Goal: Task Accomplishment & Management: Use online tool/utility

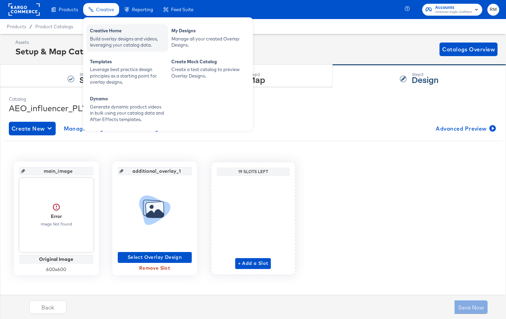
click at [103, 36] on div "Build overlay designs and videos, leveraging your catalog data." at bounding box center [127, 42] width 75 height 13
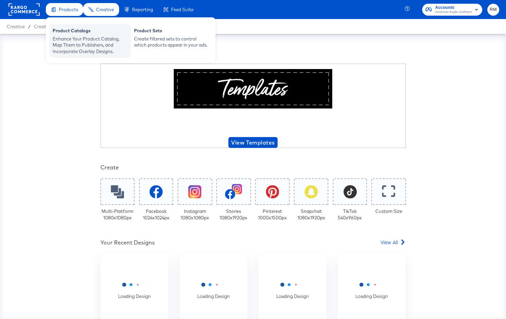
click at [79, 51] on div "Enhance Your Product Catalog, Map Them to Publishers, and Incorporate Overlay D…" at bounding box center [90, 45] width 75 height 19
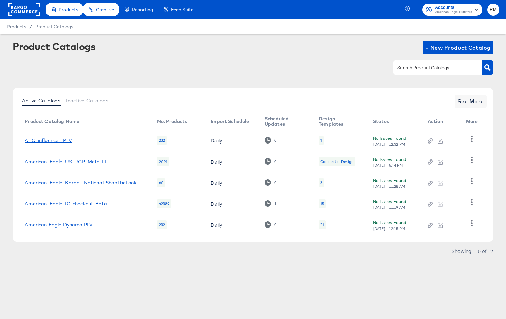
click at [56, 141] on link "AEO_influencer_PLV" at bounding box center [48, 140] width 47 height 5
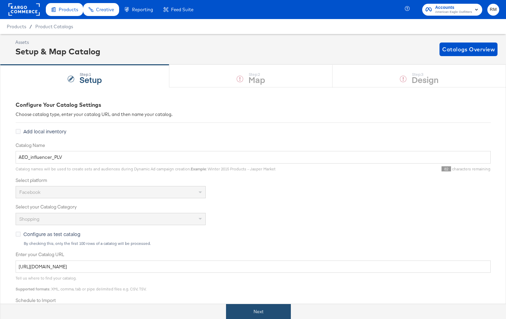
click at [272, 312] on button "Next" at bounding box center [258, 311] width 65 height 15
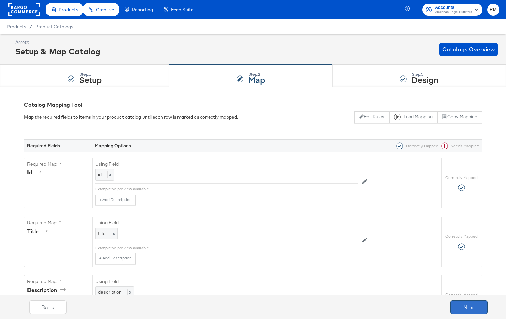
click at [469, 307] on button "Next" at bounding box center [469, 307] width 37 height 14
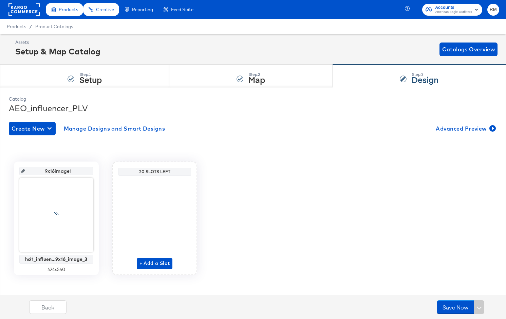
scroll to position [5, 0]
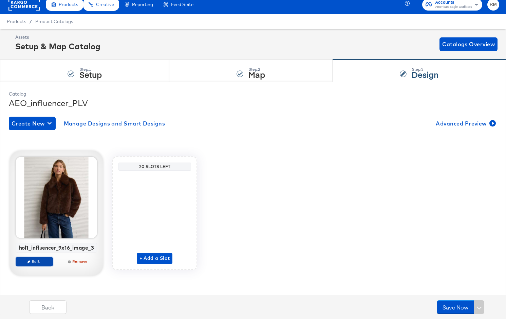
click at [46, 258] on span "Edit" at bounding box center [33, 260] width 31 height 5
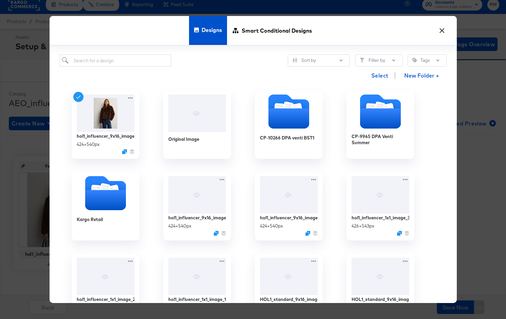
click at [37, 268] on div "× Designs Smart Conditional Designs Sort by Filter by Tags Select New Folder + …" at bounding box center [253, 159] width 506 height 319
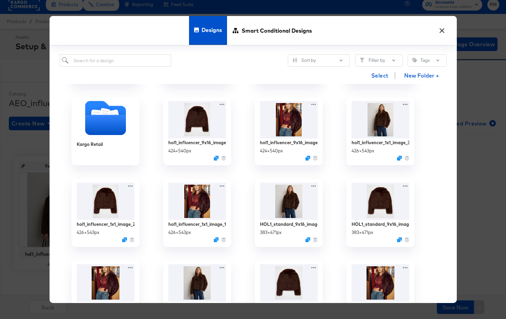
scroll to position [75, 0]
click at [186, 124] on img at bounding box center [197, 119] width 61 height 39
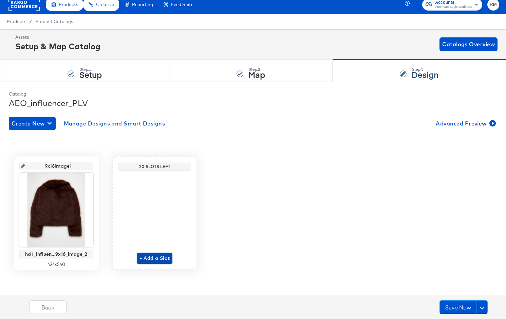
click at [147, 256] on span "+ Add a Slot" at bounding box center [155, 258] width 31 height 8
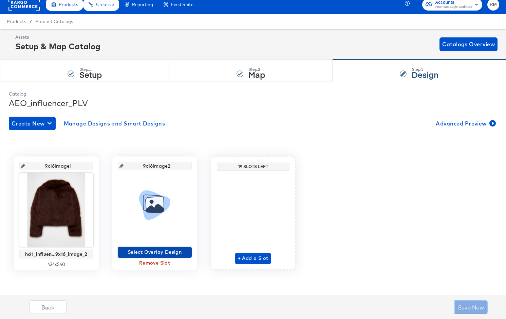
click at [153, 250] on span "Select Overlay Design" at bounding box center [155, 252] width 69 height 8
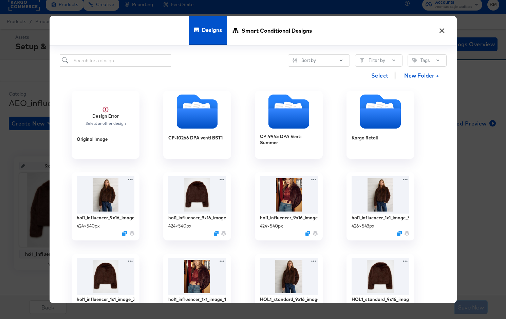
click at [449, 28] on div "Designs Smart Conditional Designs" at bounding box center [253, 31] width 407 height 30
click at [444, 29] on button "×" at bounding box center [442, 29] width 12 height 12
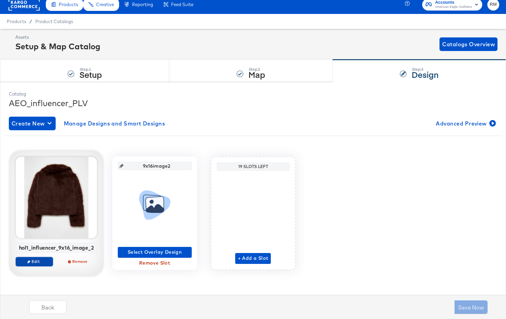
click at [45, 261] on span "Edit" at bounding box center [33, 260] width 31 height 5
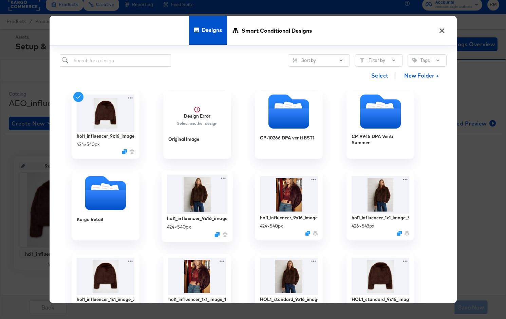
click at [195, 192] on img at bounding box center [197, 194] width 61 height 39
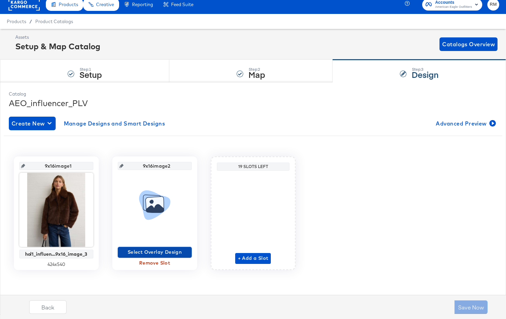
click at [146, 253] on span "Select Overlay Design" at bounding box center [155, 252] width 69 height 8
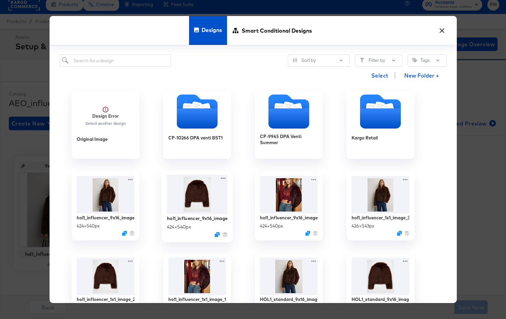
click at [214, 198] on img at bounding box center [197, 194] width 61 height 39
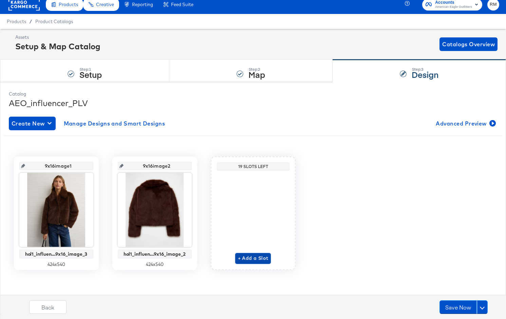
click at [257, 258] on span "+ Add a Slot" at bounding box center [253, 258] width 31 height 8
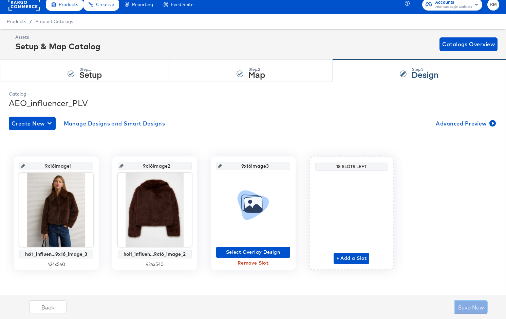
click at [272, 243] on div "Select Overlay Design Remove Slot" at bounding box center [253, 219] width 74 height 98
click at [271, 248] on span "Select Overlay Design" at bounding box center [253, 252] width 69 height 8
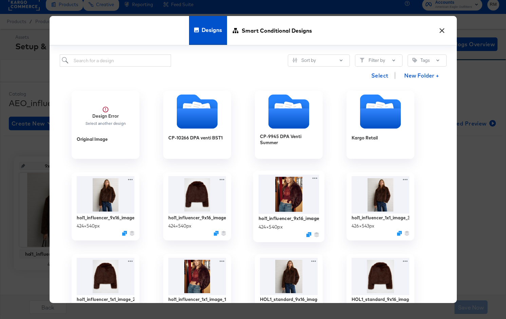
click at [299, 207] on img at bounding box center [288, 194] width 61 height 39
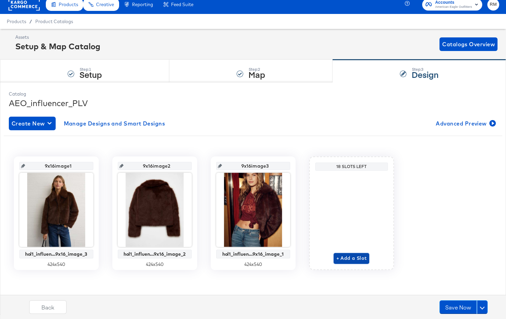
click at [351, 254] on span "+ Add a Slot" at bounding box center [352, 258] width 31 height 8
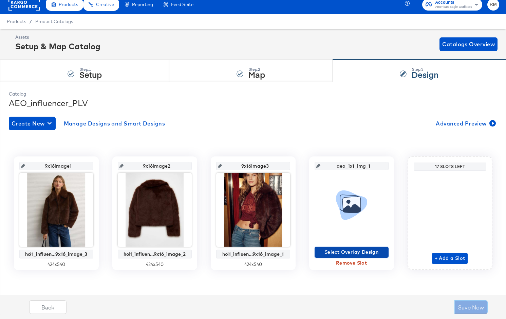
click at [344, 251] on span "Select Overlay Design" at bounding box center [351, 252] width 69 height 8
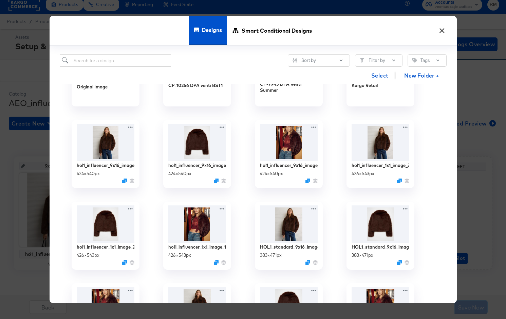
scroll to position [56, 0]
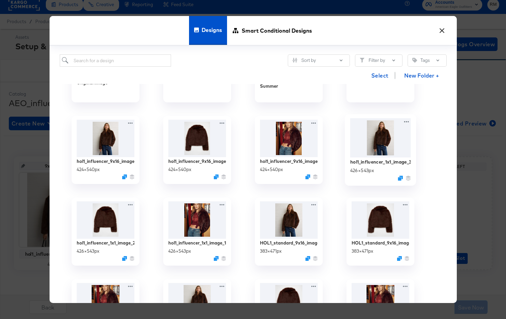
click at [382, 152] on img at bounding box center [380, 137] width 61 height 39
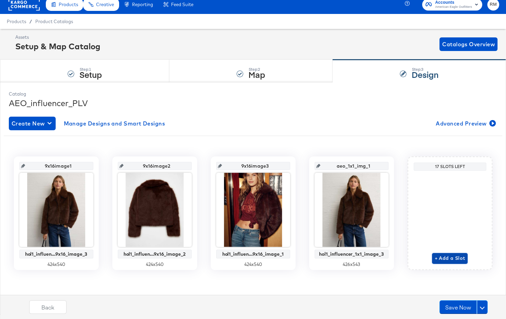
click at [444, 259] on span "+ Add a Slot" at bounding box center [450, 258] width 31 height 8
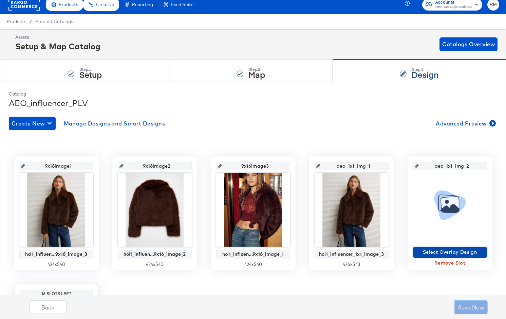
click at [448, 251] on span "Select Overlay Design" at bounding box center [450, 252] width 69 height 8
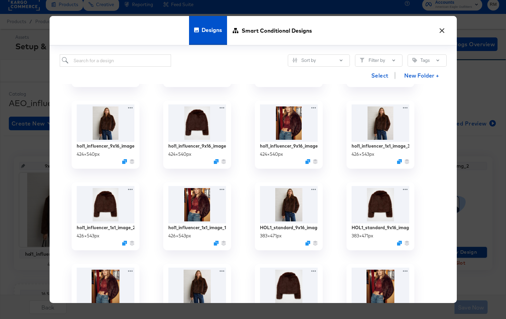
scroll to position [83, 0]
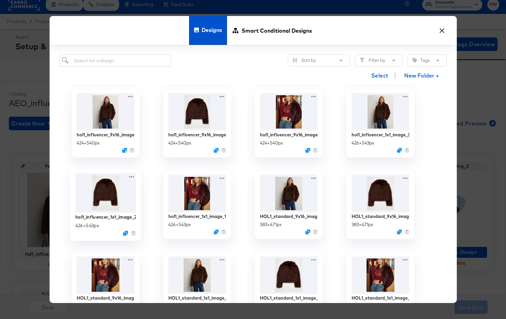
click at [116, 204] on img at bounding box center [105, 192] width 61 height 39
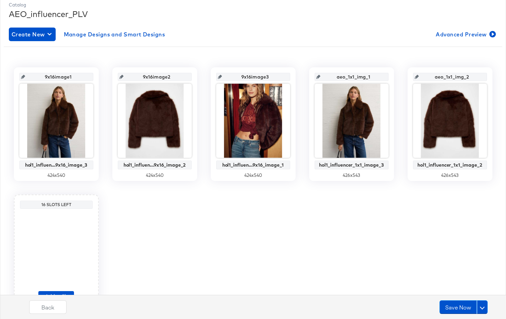
scroll to position [101, 0]
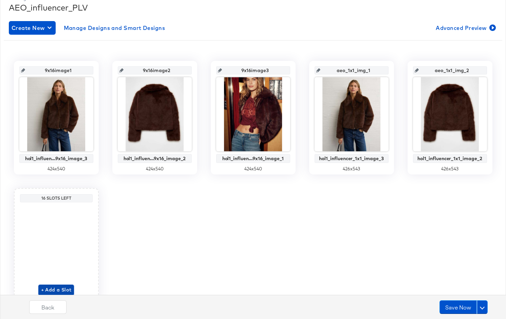
click at [59, 287] on span "+ Add a Slot" at bounding box center [56, 289] width 31 height 8
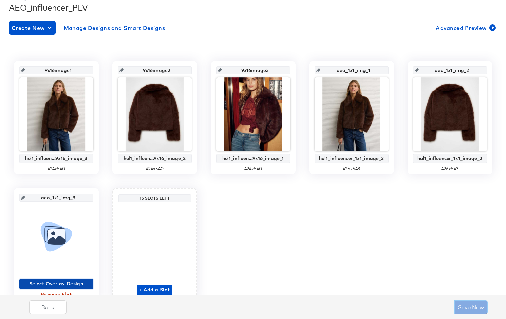
click at [65, 282] on span "Select Overlay Design" at bounding box center [56, 283] width 69 height 8
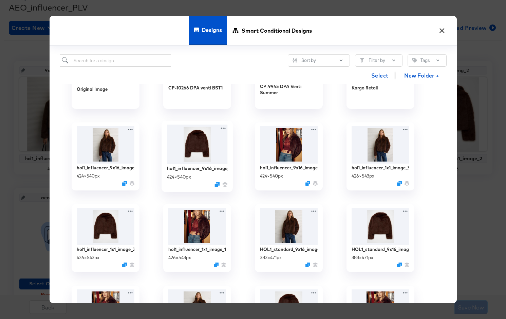
scroll to position [55, 0]
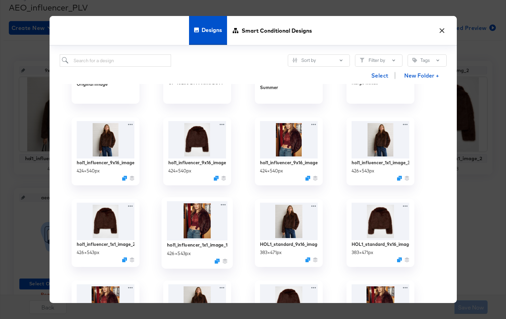
click at [183, 235] on img at bounding box center [197, 220] width 61 height 39
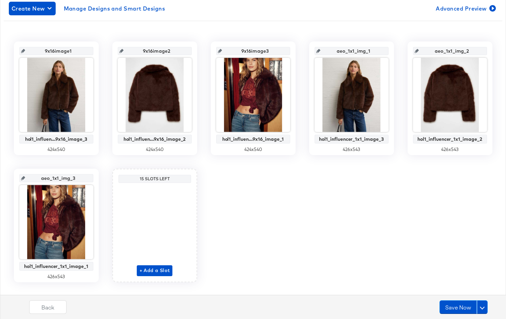
scroll to position [122, 0]
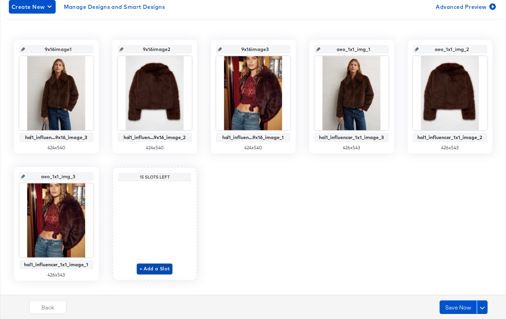
click at [161, 264] on span "+ Add a Slot" at bounding box center [155, 268] width 31 height 8
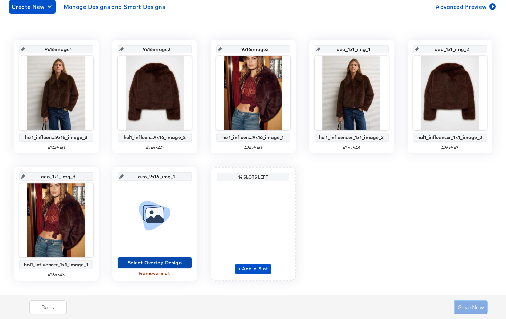
click at [174, 261] on span "Select Overlay Design" at bounding box center [155, 262] width 69 height 8
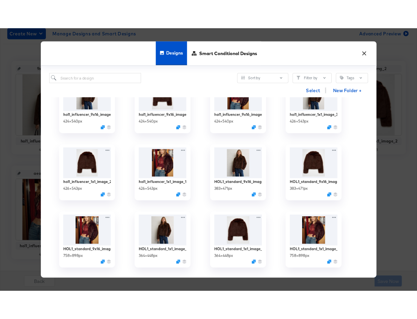
scroll to position [114, 0]
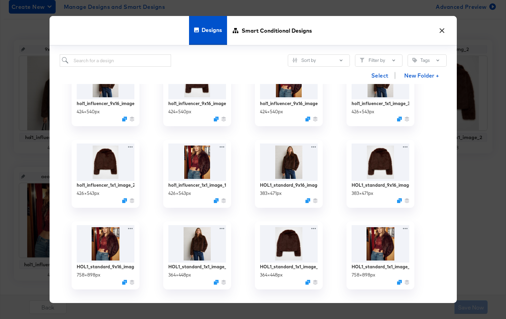
click at [443, 31] on button "×" at bounding box center [442, 29] width 12 height 12
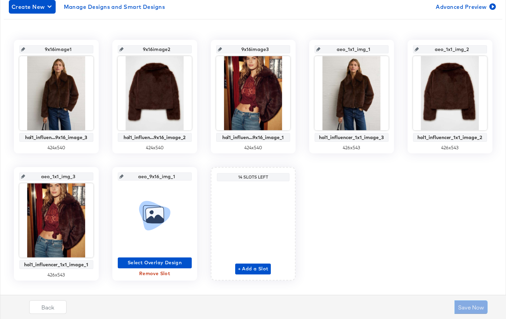
click at [163, 277] on span "Remove Slot" at bounding box center [155, 273] width 69 height 8
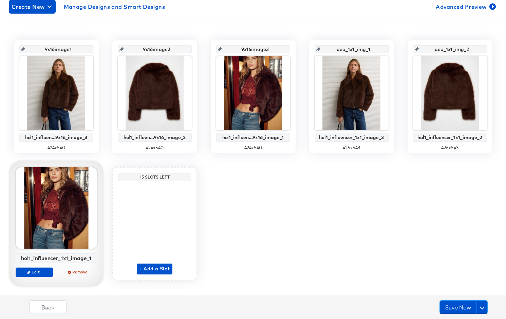
click at [51, 238] on div at bounding box center [56, 207] width 81 height 81
click at [38, 274] on span "Edit" at bounding box center [33, 271] width 31 height 5
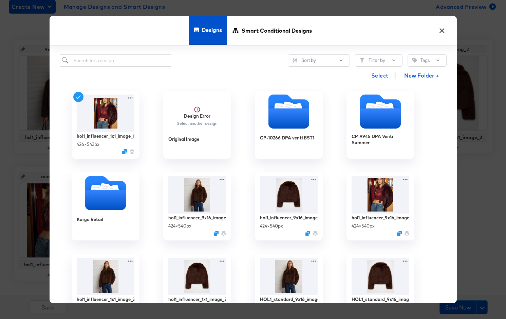
click at [447, 32] on button "×" at bounding box center [442, 29] width 12 height 12
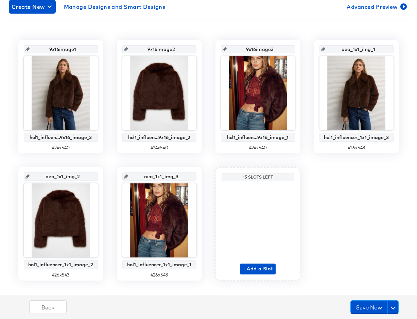
click at [54, 177] on input "aeo_1x1_img_2" at bounding box center [63, 173] width 67 height 18
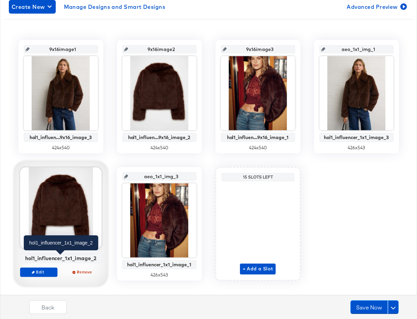
click at [66, 257] on div "hol1_influencer_1x1_image_2" at bounding box center [61, 258] width 78 height 6
copy div "hol1_influencer_1x1_image_2"
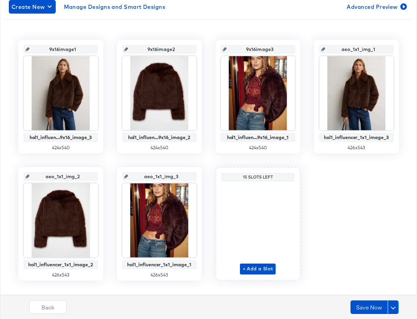
click at [70, 176] on input "aeo_1x1_img_2" at bounding box center [63, 173] width 67 height 18
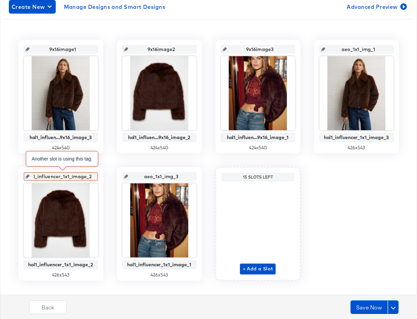
scroll to position [0, 0]
drag, startPoint x: 70, startPoint y: 176, endPoint x: -2, endPoint y: 176, distance: 72.7
click at [0, 176] on html "Products Creative Reporting Feed Suite Accounts American Eagle Outfitters RM Pr…" at bounding box center [208, 37] width 417 height 319
click at [50, 176] on input "hol1_influencer_1x1_image_2" at bounding box center [63, 173] width 67 height 18
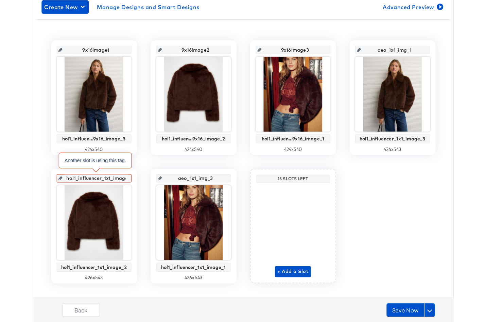
scroll to position [0, 12]
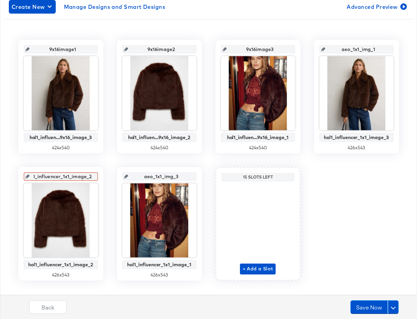
drag, startPoint x: 69, startPoint y: 176, endPoint x: 112, endPoint y: 174, distance: 43.8
click at [112, 174] on div "9x16image1 hol1_influen...9x16_image_3 424 x 540 9x16image2 hol1_influen...9x16…" at bounding box center [208, 160] width 409 height 240
click at [104, 164] on div "9x16image1 hol1_influen...9x16_image_3 424 x 540 9x16image2 hol1_influen...9x16…" at bounding box center [208, 160] width 409 height 240
click at [72, 176] on input "aeo_1x1_img_2" at bounding box center [63, 173] width 67 height 18
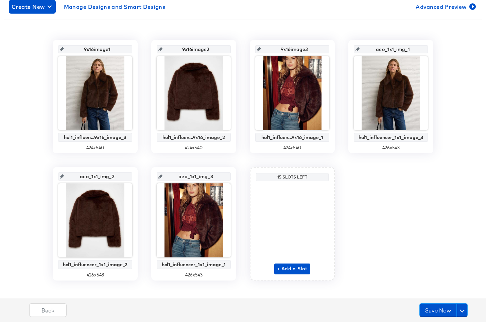
click at [85, 178] on input "aeo_1x1_img_2" at bounding box center [97, 173] width 67 height 18
drag, startPoint x: 89, startPoint y: 178, endPoint x: 62, endPoint y: 177, distance: 27.6
click at [62, 177] on div "aeo_1x1_img_2" at bounding box center [95, 176] width 74 height 8
drag, startPoint x: 89, startPoint y: 176, endPoint x: 59, endPoint y: 176, distance: 29.2
click at [59, 176] on div "hol1_1x1_img_2" at bounding box center [95, 176] width 74 height 8
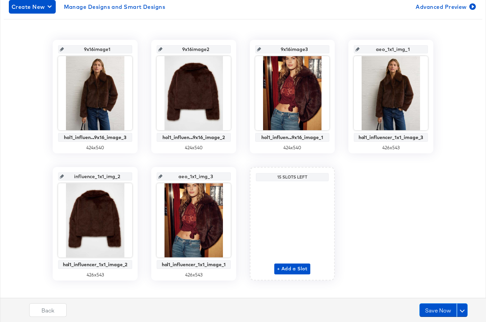
type input "influencer_1x1_img_2"
click at [95, 165] on input "influencer_1x1_img_2" at bounding box center [97, 173] width 67 height 18
click at [111, 176] on input "influencer_1x1_img_2" at bounding box center [97, 173] width 67 height 18
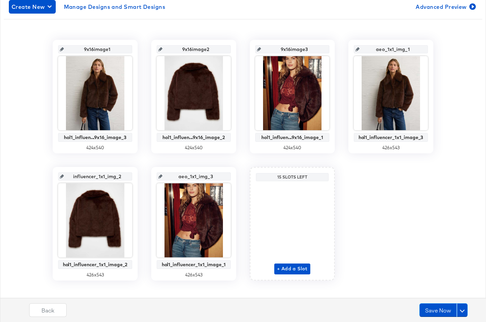
click at [162, 175] on icon at bounding box center [160, 176] width 4 height 4
click at [180, 177] on input "aeo_1x1_img_3" at bounding box center [195, 173] width 67 height 18
type input "influencer_1x1_img_3"
click at [204, 163] on div "9x16image1 hol1_influen...9x16_image_3 424 x 540 9x16image2 hol1_influen...9x16…" at bounding box center [243, 160] width 478 height 240
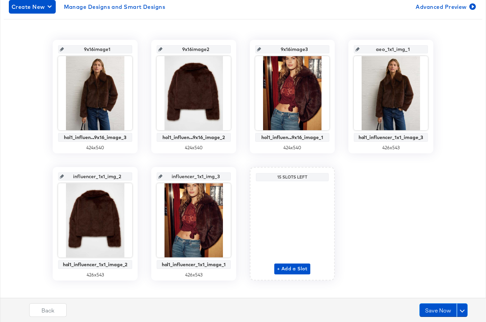
click at [404, 48] on input "aeo_1x1_img_1" at bounding box center [392, 46] width 67 height 18
click at [391, 30] on div "9x16image1 hol1_influen...9x16_image_3 424 x 540 9x16image2 hol1_influen...9x16…" at bounding box center [243, 157] width 468 height 266
click at [298, 48] on input "9x16image3" at bounding box center [294, 46] width 67 height 18
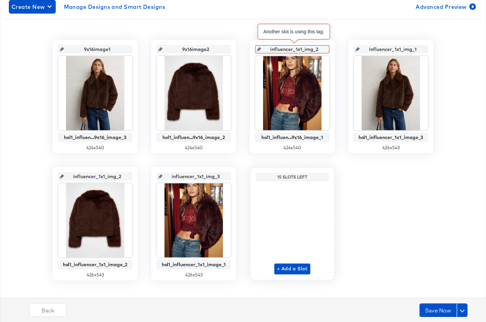
click at [301, 49] on input "influencer_1x1_img_2" at bounding box center [294, 46] width 67 height 18
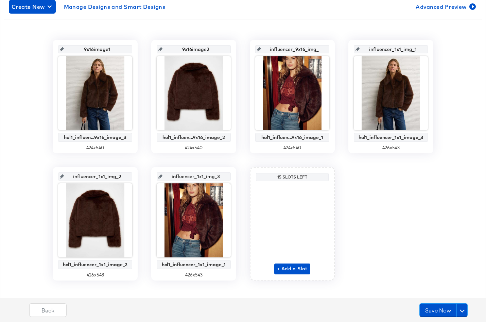
type input "influencer_9x16_img_1"
click at [305, 54] on input "influencer_9x16_img_1" at bounding box center [294, 46] width 67 height 18
click at [305, 45] on input "influencer_9x16_img_1" at bounding box center [294, 46] width 67 height 18
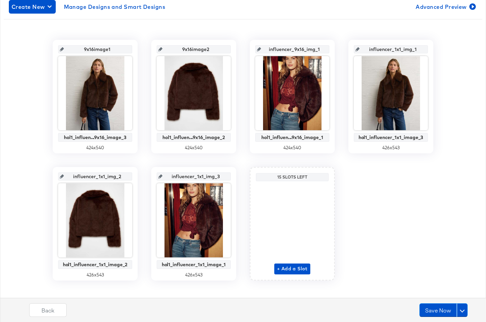
click at [197, 50] on input "9x16image2" at bounding box center [195, 46] width 67 height 18
type input "influencer_9x16_img_2"
click at [101, 50] on input "9x16image1" at bounding box center [97, 46] width 67 height 18
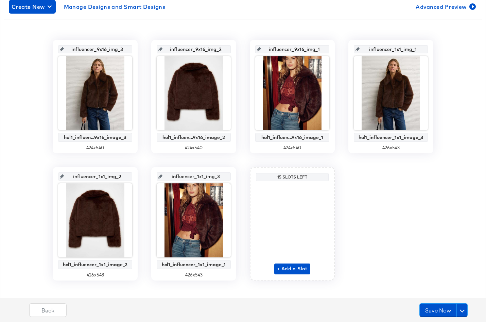
click at [117, 38] on input "influencer_9x16_img_3" at bounding box center [97, 46] width 67 height 18
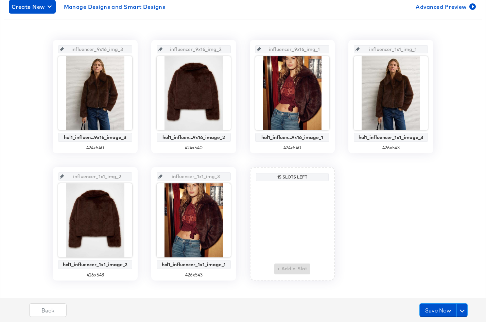
click at [30, 144] on div "influencer_9x16_img_3 hol1_influen...9x16_image_3 424 x 540 influencer_9x16_img…" at bounding box center [243, 160] width 478 height 240
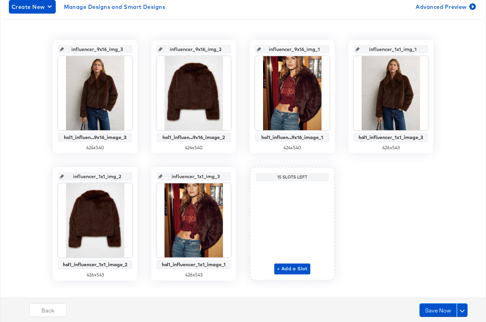
click at [247, 189] on div "influencer_9x16_img_3 hol1_influen...9x16_image_3 424 x 540 influencer_9x16_img…" at bounding box center [243, 160] width 478 height 240
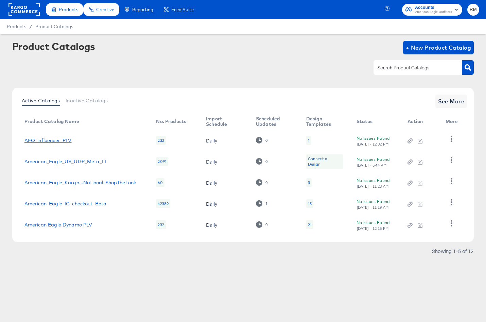
click at [46, 138] on link "AEO_influencer_PLV" at bounding box center [47, 140] width 47 height 5
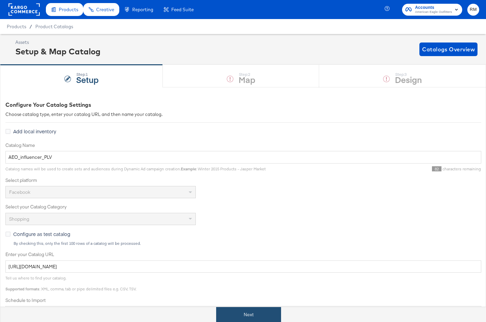
click at [247, 316] on button "Next" at bounding box center [248, 314] width 65 height 15
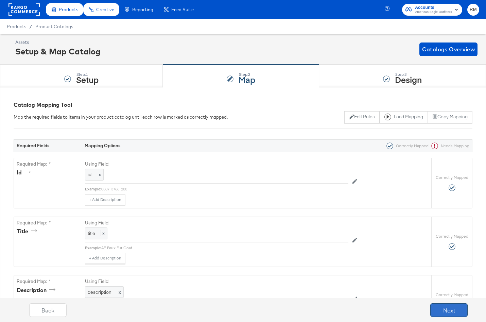
click at [442, 306] on button "Next" at bounding box center [448, 310] width 37 height 14
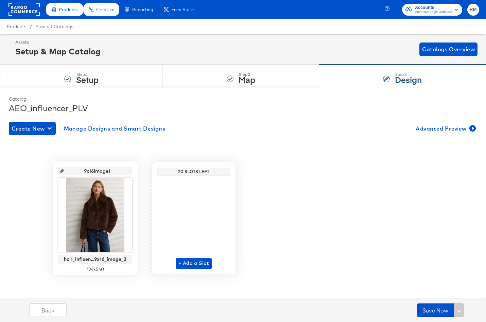
scroll to position [2, 0]
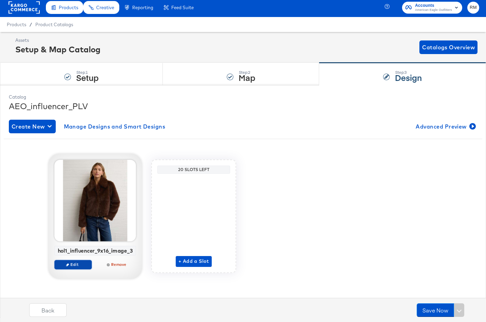
click at [66, 262] on span "Edit" at bounding box center [72, 263] width 31 height 5
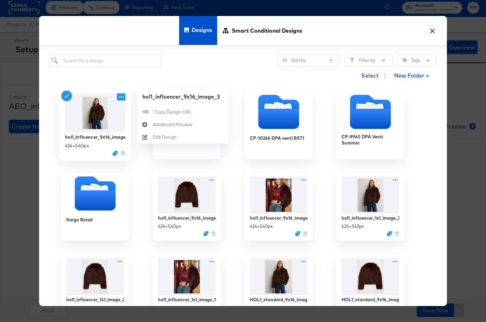
click at [120, 96] on icon at bounding box center [121, 96] width 5 height 1
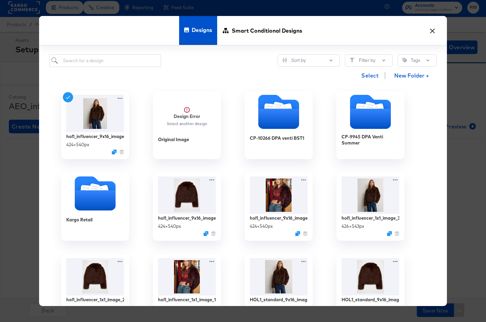
click at [135, 180] on div "Kargo Retail" at bounding box center [95, 206] width 92 height 81
click at [433, 31] on button "×" at bounding box center [432, 29] width 12 height 12
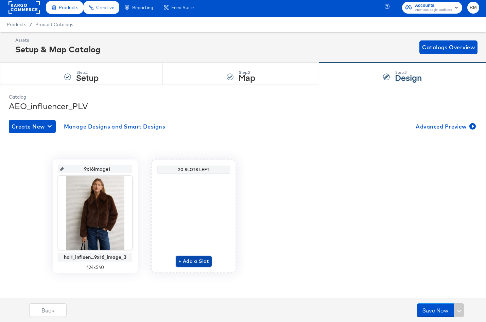
click at [186, 262] on span "+ Add a Slot" at bounding box center [193, 261] width 31 height 8
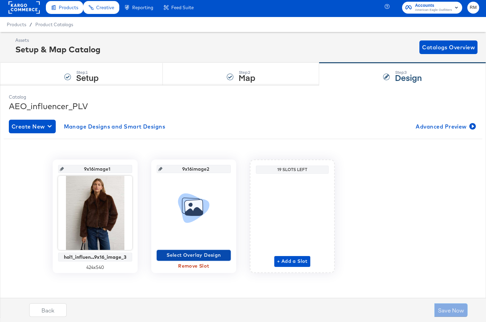
click at [190, 254] on span "Select Overlay Design" at bounding box center [193, 255] width 69 height 8
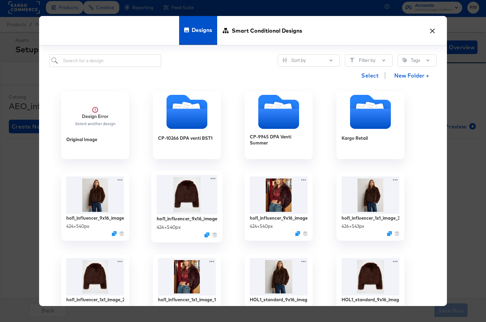
click at [201, 200] on img at bounding box center [187, 194] width 61 height 39
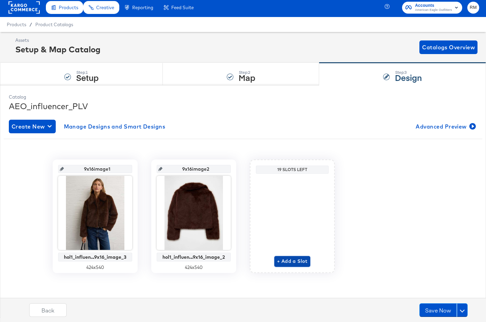
click at [298, 260] on span "+ Add a Slot" at bounding box center [292, 261] width 31 height 8
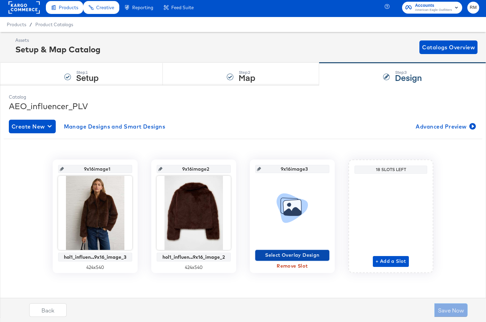
click at [305, 252] on span "Select Overlay Design" at bounding box center [292, 255] width 69 height 8
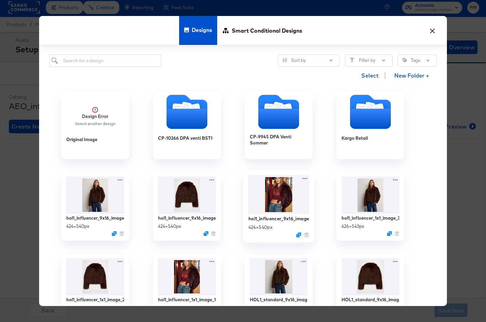
click at [283, 210] on img at bounding box center [278, 194] width 61 height 39
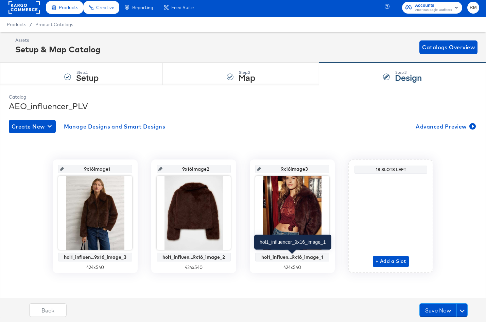
click at [277, 255] on div "hol1_influen...9x16_image_1" at bounding box center [292, 256] width 71 height 5
copy div "hol1_influen...9x16_image_1"
click at [301, 168] on input "9x16image3" at bounding box center [294, 166] width 67 height 18
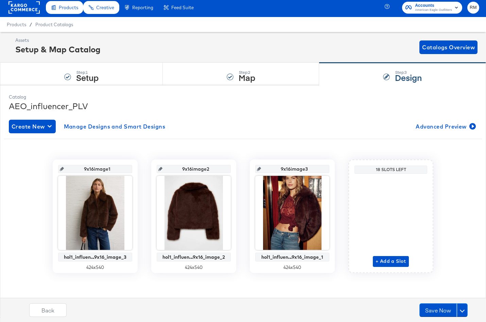
click at [301, 168] on input "9x16image3" at bounding box center [294, 166] width 67 height 18
type input "in"
type input "influencer_9x16_image_1"
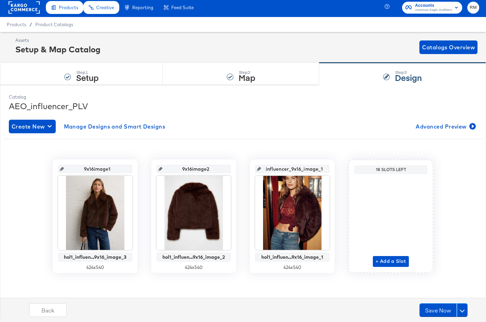
click at [301, 168] on input "influencer_9x16_image_1" at bounding box center [294, 166] width 67 height 18
drag, startPoint x: 200, startPoint y: 164, endPoint x: 201, endPoint y: 168, distance: 4.4
click at [201, 168] on input "9x16image2" at bounding box center [195, 166] width 67 height 18
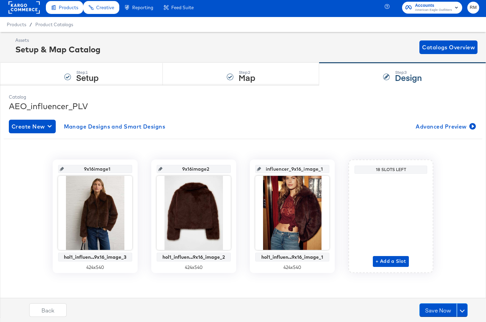
click at [201, 168] on input "9x16image2" at bounding box center [195, 166] width 67 height 18
click at [111, 168] on input "9x16image1" at bounding box center [97, 166] width 67 height 18
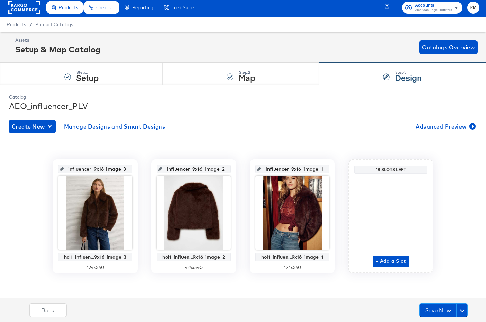
type input "influencer_9x16_image_3"
click at [277, 137] on div "Create New Manage Designs and Smart Designs Advanced Preview influencer_9x16_im…" at bounding box center [243, 201] width 468 height 174
click at [393, 264] on span "+ Add a Slot" at bounding box center [390, 261] width 31 height 8
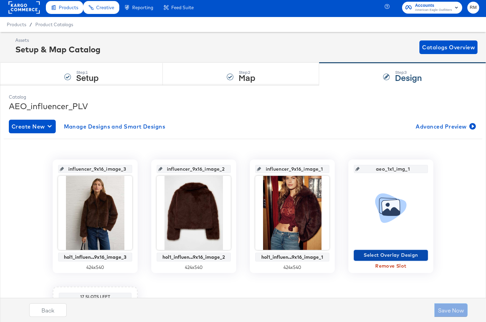
click at [395, 254] on span "Select Overlay Design" at bounding box center [390, 255] width 69 height 8
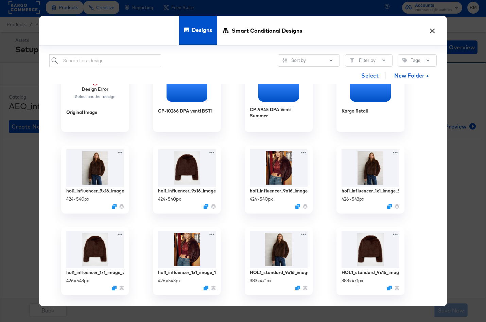
scroll to position [30, 0]
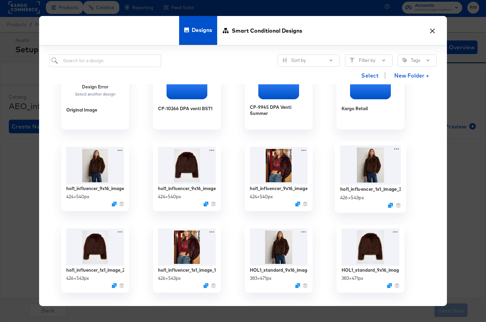
click at [370, 163] on img at bounding box center [370, 164] width 61 height 39
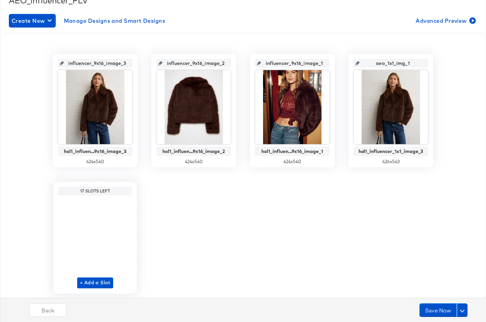
scroll to position [110, 0]
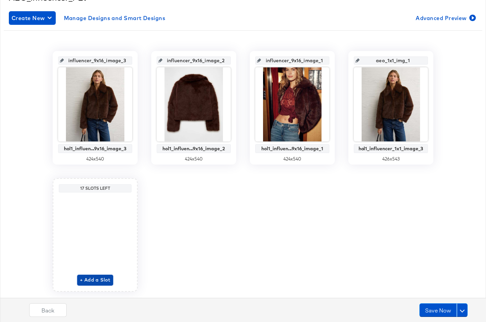
click at [97, 282] on span "+ Add a Slot" at bounding box center [95, 279] width 31 height 8
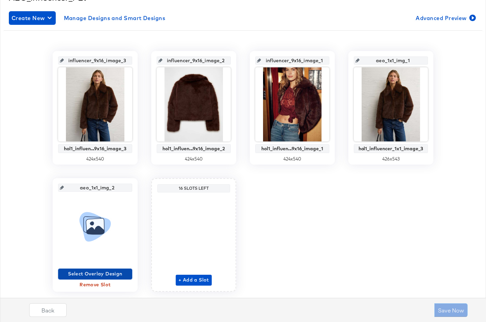
click at [96, 271] on span "Select Overlay Design" at bounding box center [95, 273] width 69 height 8
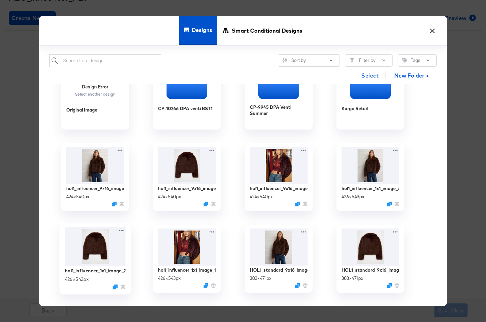
scroll to position [31, 0]
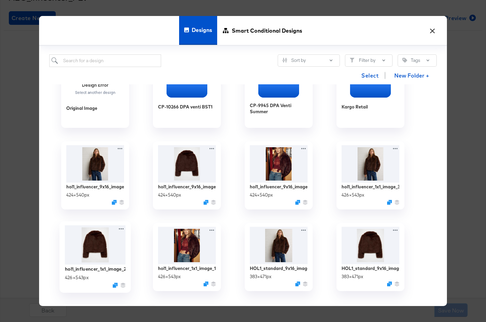
click at [98, 264] on img at bounding box center [95, 244] width 61 height 39
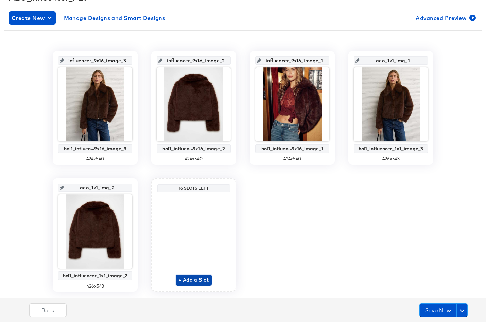
click at [189, 280] on span "+ Add a Slot" at bounding box center [193, 279] width 31 height 8
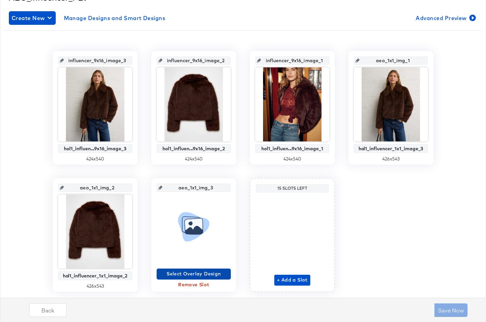
click at [200, 275] on span "Select Overlay Design" at bounding box center [193, 273] width 69 height 8
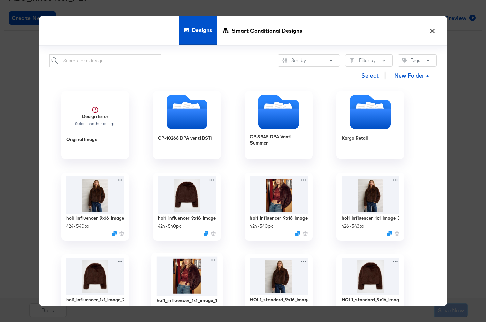
click at [199, 273] on img at bounding box center [187, 275] width 61 height 39
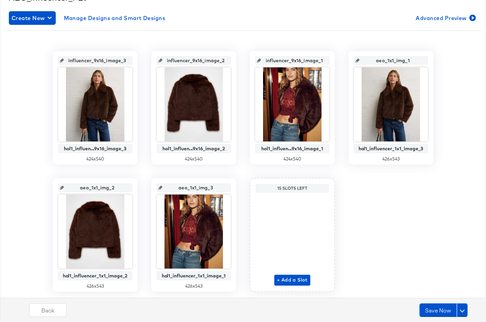
click at [215, 188] on input "aeo_1x1_img_3" at bounding box center [195, 185] width 67 height 18
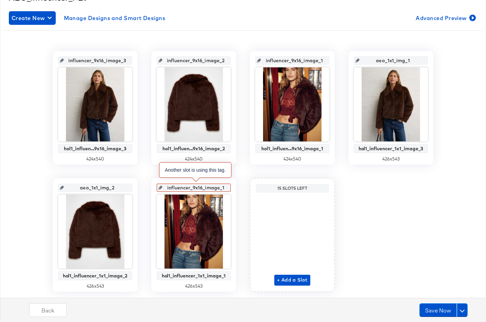
click at [200, 187] on input "influencer_9x16_image_1" at bounding box center [195, 185] width 67 height 18
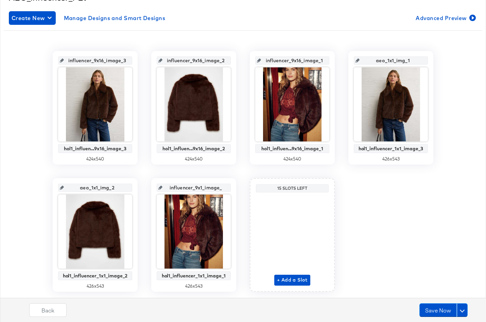
scroll to position [0, 0]
type input "influencer_1x1_image_1"
click at [200, 187] on input "influencer_1x1_image_1" at bounding box center [195, 185] width 67 height 18
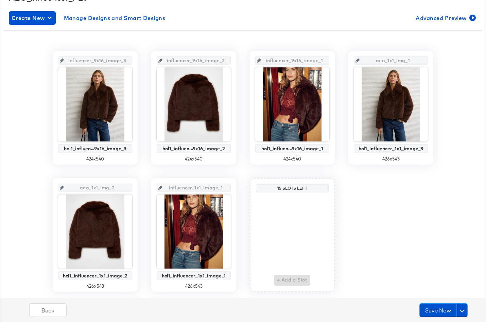
click at [106, 187] on input "aeo_1x1_img_2" at bounding box center [97, 185] width 67 height 18
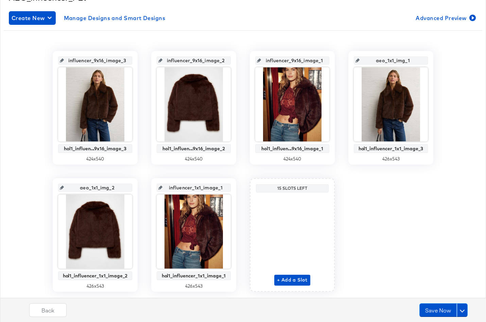
click at [106, 187] on input "aeo_1x1_img_2" at bounding box center [97, 185] width 67 height 18
click at [109, 187] on input "aeo_1x1_img_2" at bounding box center [97, 185] width 67 height 18
drag, startPoint x: 111, startPoint y: 187, endPoint x: 51, endPoint y: 187, distance: 60.4
click at [51, 187] on div "influencer_9x16_image_3 hol1_influen...9x16_image_3 424 x 540 influencer_9x16_i…" at bounding box center [243, 171] width 478 height 240
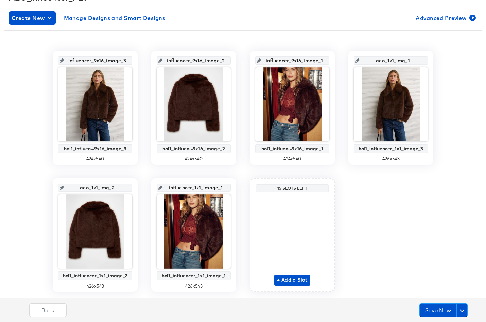
paste input "influencer_1x1_image_1"
type input "influencer_1x1_image_2"
click at [109, 176] on input "influencer_1x1_image_2" at bounding box center [97, 185] width 67 height 18
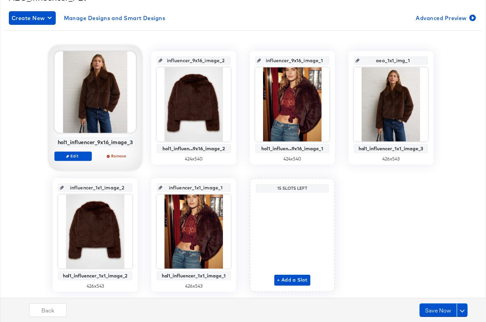
click at [402, 61] on input "aeo_1x1_img_1" at bounding box center [392, 58] width 67 height 18
type input "influencer_1x1_image_3"
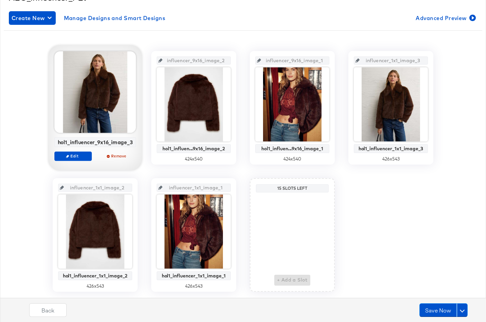
click at [410, 212] on div "influencer_9x16_image_3 hol1_influencer_9x16_image_3 Edit Remove influencer_9x1…" at bounding box center [243, 171] width 478 height 240
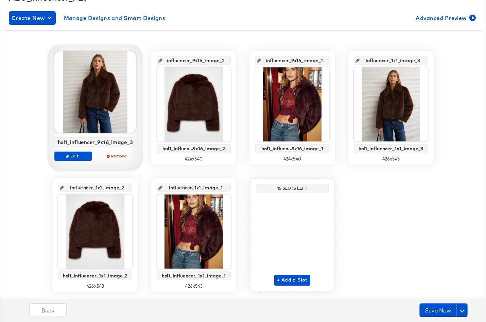
click at [317, 61] on input "influencer_9x16_image_1" at bounding box center [294, 58] width 67 height 18
drag, startPoint x: 318, startPoint y: 60, endPoint x: 344, endPoint y: 60, distance: 25.8
click at [344, 60] on div "influencer_9x16_image_3 hol1_influencer_9x16_image_3 Edit Remove influencer_9x1…" at bounding box center [243, 171] width 478 height 240
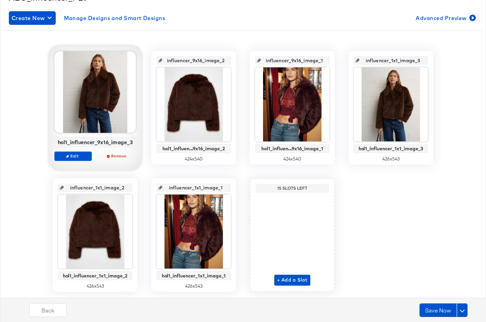
click at [366, 220] on div "influencer_9x16_image_3 hol1_influencer_9x16_image_3 Edit Remove influencer_9x1…" at bounding box center [243, 171] width 478 height 240
click at [434, 312] on button "Save Now" at bounding box center [437, 310] width 37 height 14
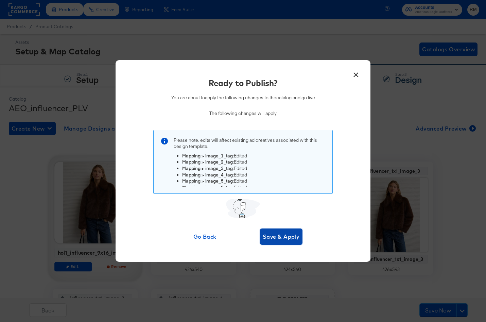
click at [288, 242] on button "Save & Apply" at bounding box center [281, 236] width 42 height 16
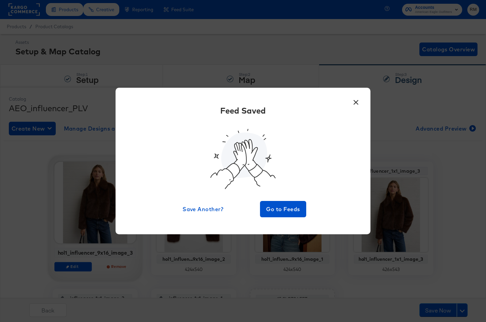
click at [355, 102] on button "×" at bounding box center [355, 100] width 12 height 12
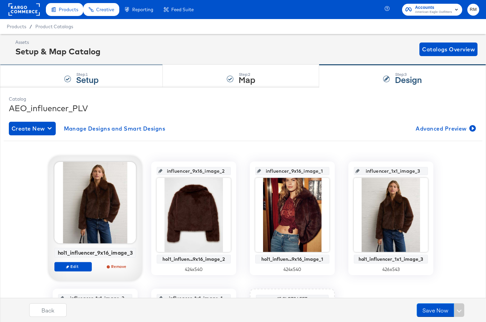
click at [82, 75] on strong "Setup" at bounding box center [87, 79] width 22 height 11
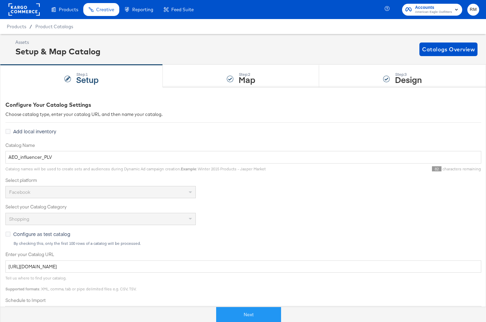
click at [0, 0] on div "Enhance Your Product Catalog, Map Them to Publishers, and Incorporate Overlay D…" at bounding box center [0, 0] width 0 height 0
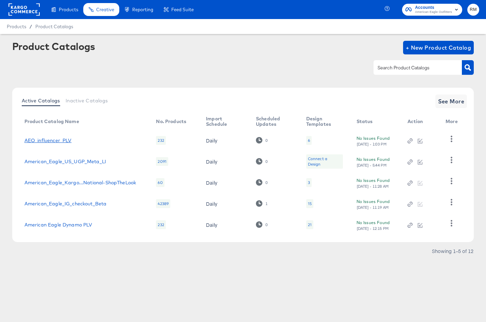
click at [45, 139] on link "AEO_influencer_PLV" at bounding box center [47, 140] width 47 height 5
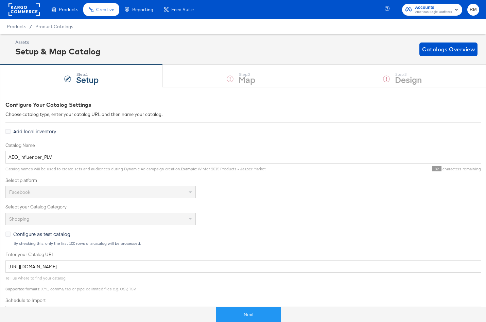
click at [392, 77] on div "Step: 1 Setup Step: 2 Map Step: 3 Design" at bounding box center [243, 76] width 486 height 22
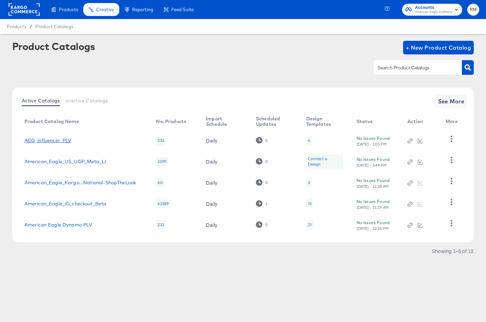
click at [52, 139] on link "AEO_influencer_PLV" at bounding box center [47, 140] width 47 height 5
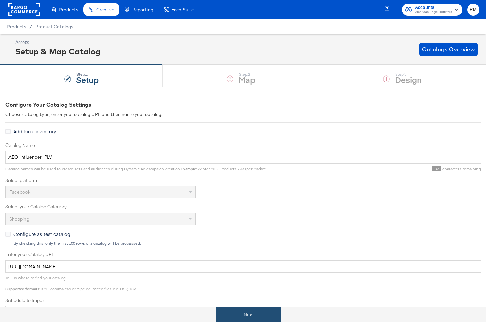
click at [259, 315] on button "Next" at bounding box center [248, 314] width 65 height 15
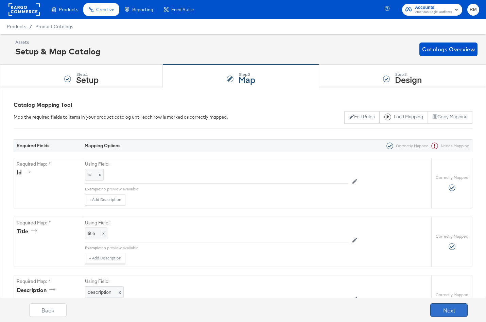
click at [462, 314] on button "Next" at bounding box center [448, 310] width 37 height 14
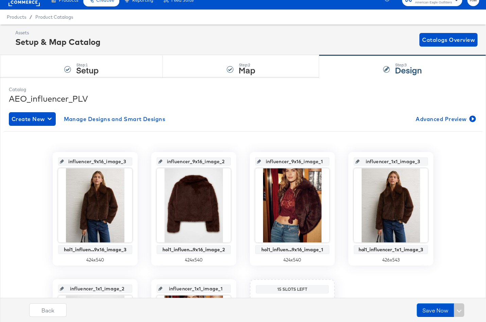
scroll to position [12, 0]
